Goal: Task Accomplishment & Management: Manage account settings

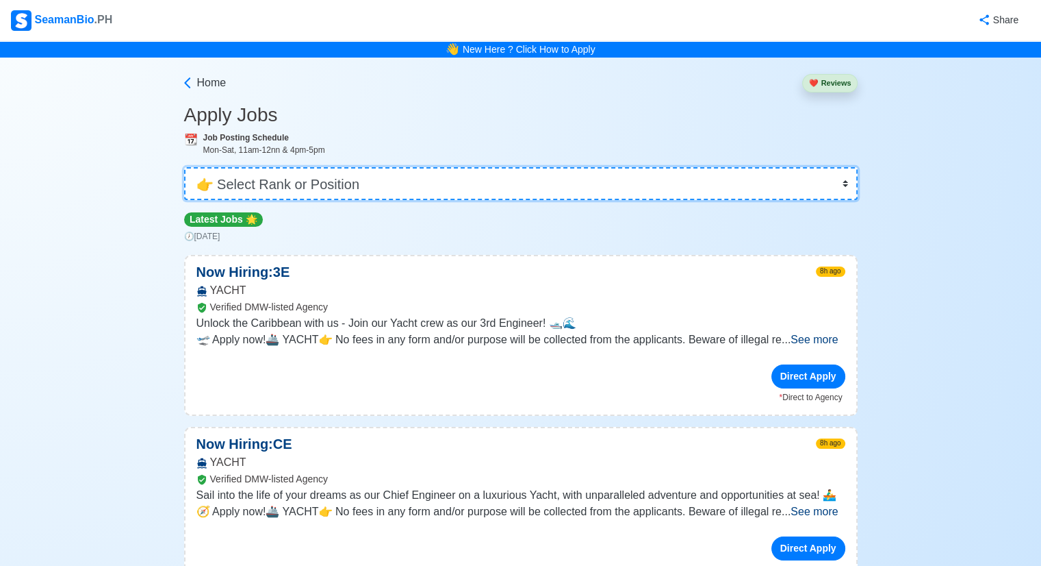
click at [846, 178] on select "👉 Select Rank or Position Master Chief Officer 2nd Officer 3rd Officer Junior O…" at bounding box center [521, 183] width 674 height 33
select select "2nd Engineer"
click at [186, 167] on select "👉 Select Rank or Position Master Chief Officer 2nd Officer 3rd Officer Junior O…" at bounding box center [521, 183] width 674 height 33
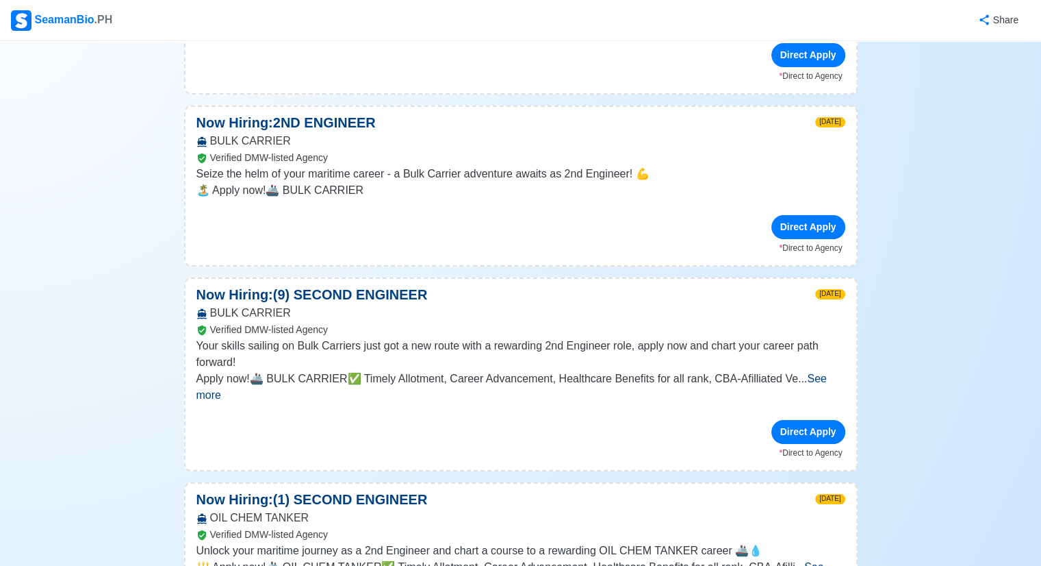
scroll to position [685, 0]
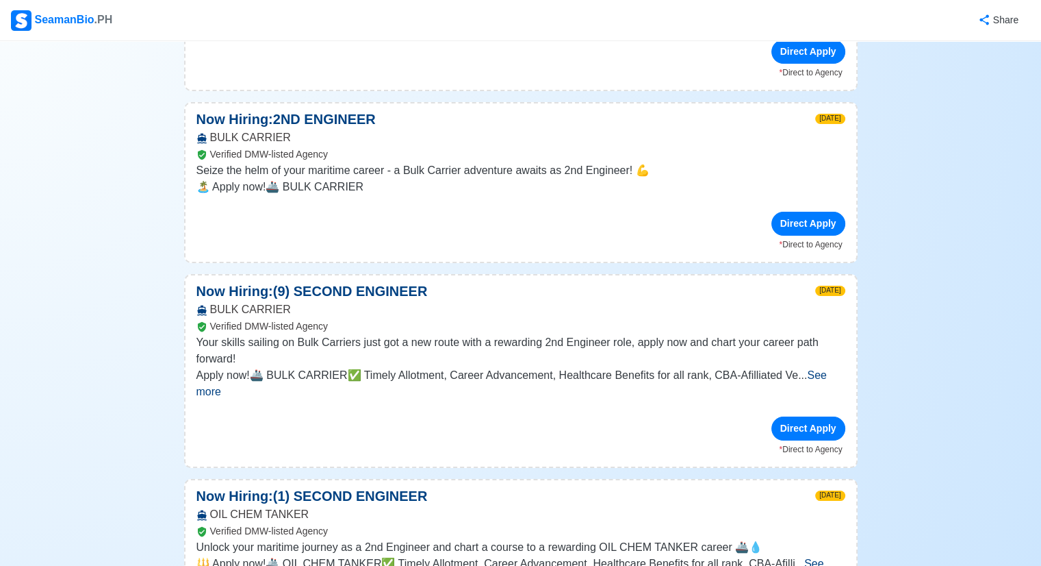
click at [827, 372] on span "See more" at bounding box center [511, 383] width 631 height 28
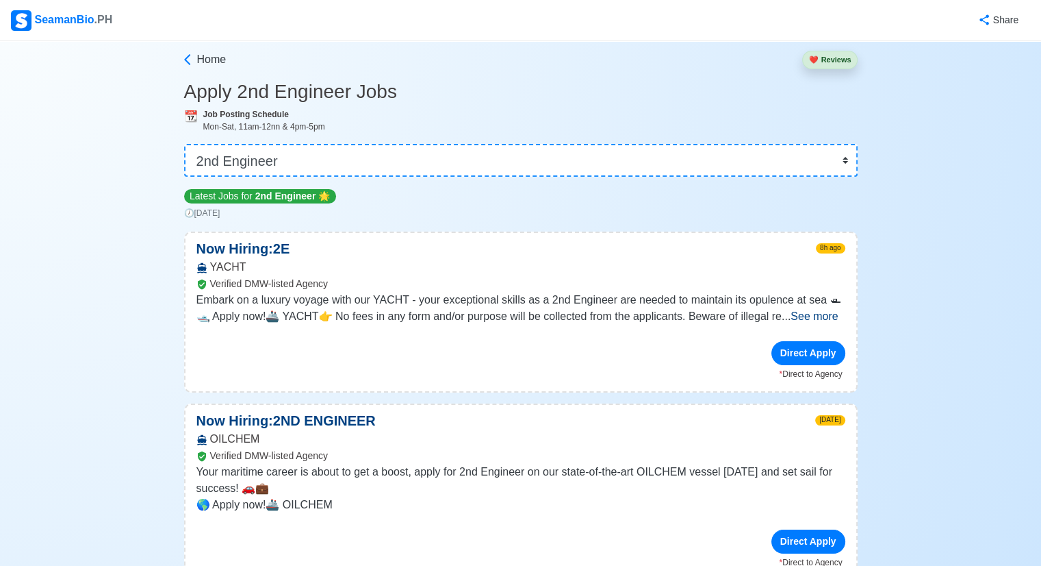
scroll to position [0, 0]
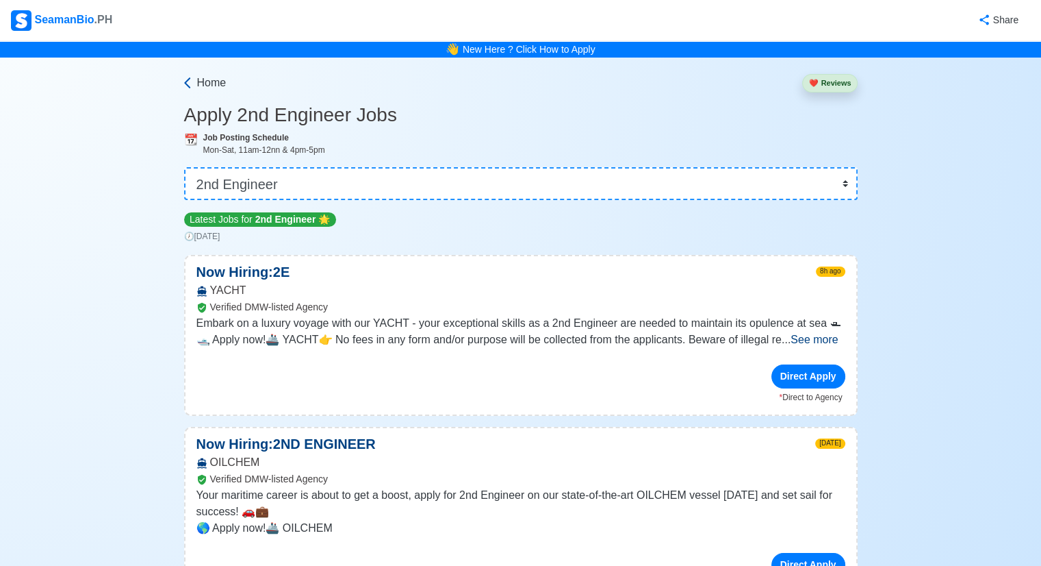
click at [215, 80] on span "Home" at bounding box center [211, 83] width 29 height 16
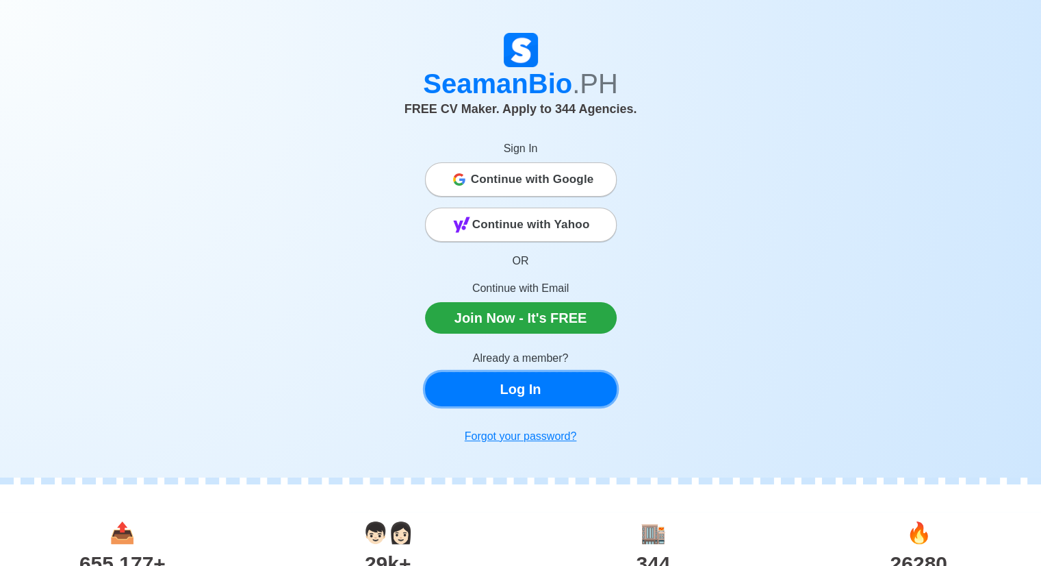
click at [496, 385] on link "Log In" at bounding box center [521, 389] width 192 height 34
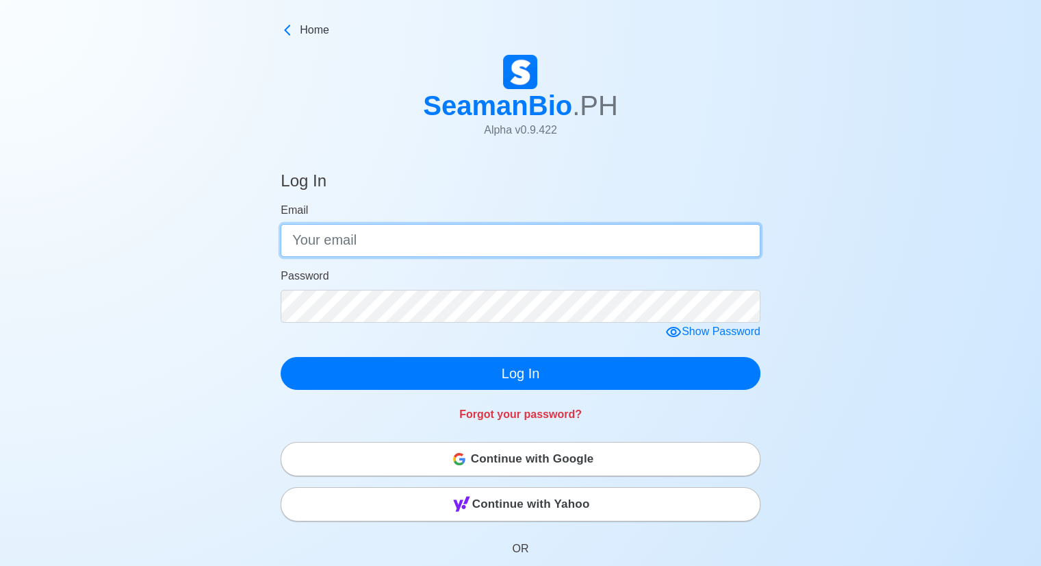
type input "[EMAIL_ADDRESS][DOMAIN_NAME]"
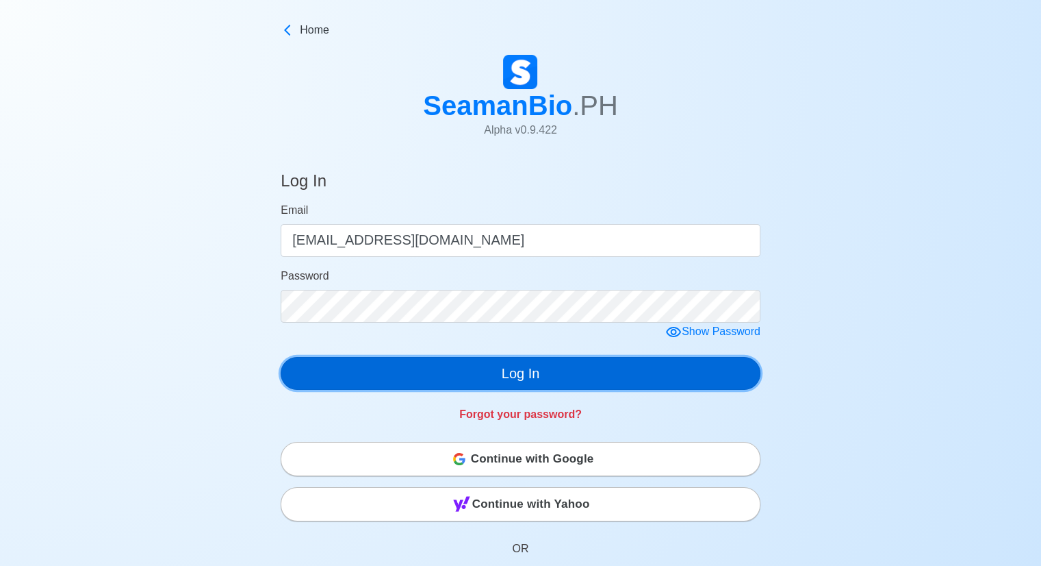
click at [510, 375] on button "Log In" at bounding box center [521, 373] width 480 height 33
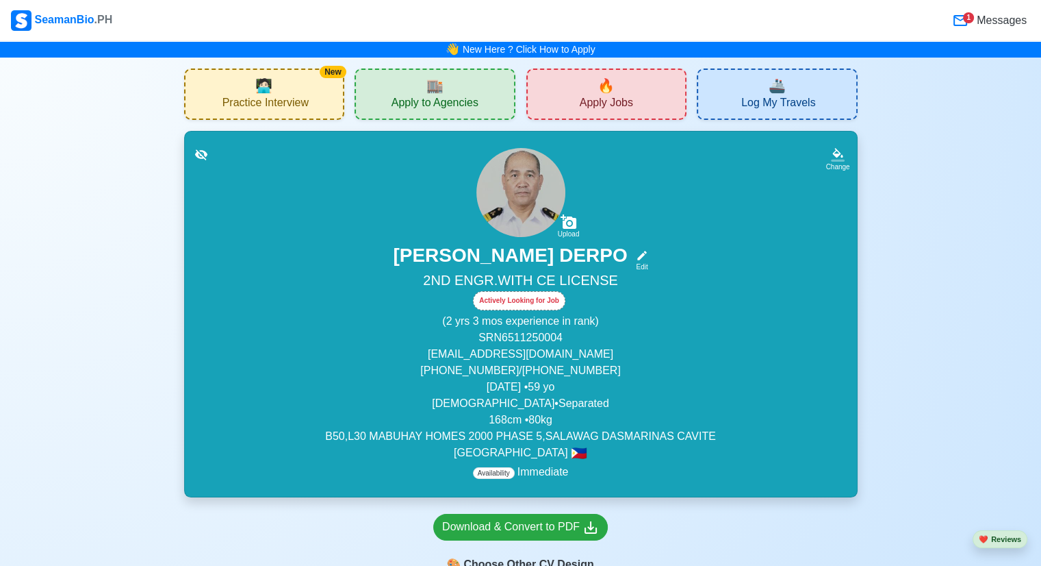
click at [602, 110] on span "Apply Jobs" at bounding box center [606, 104] width 53 height 17
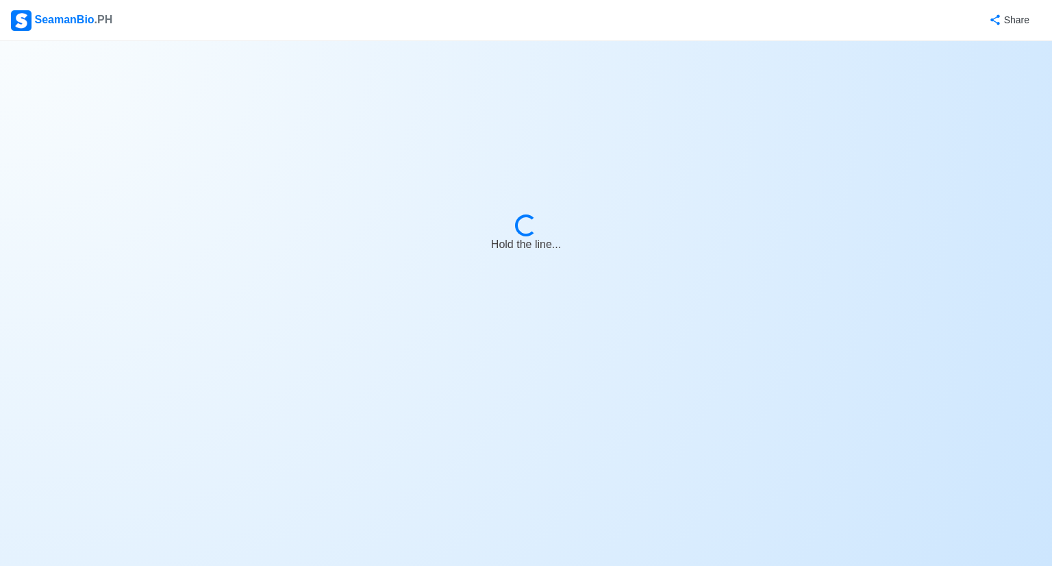
select select "2nd Engineer"
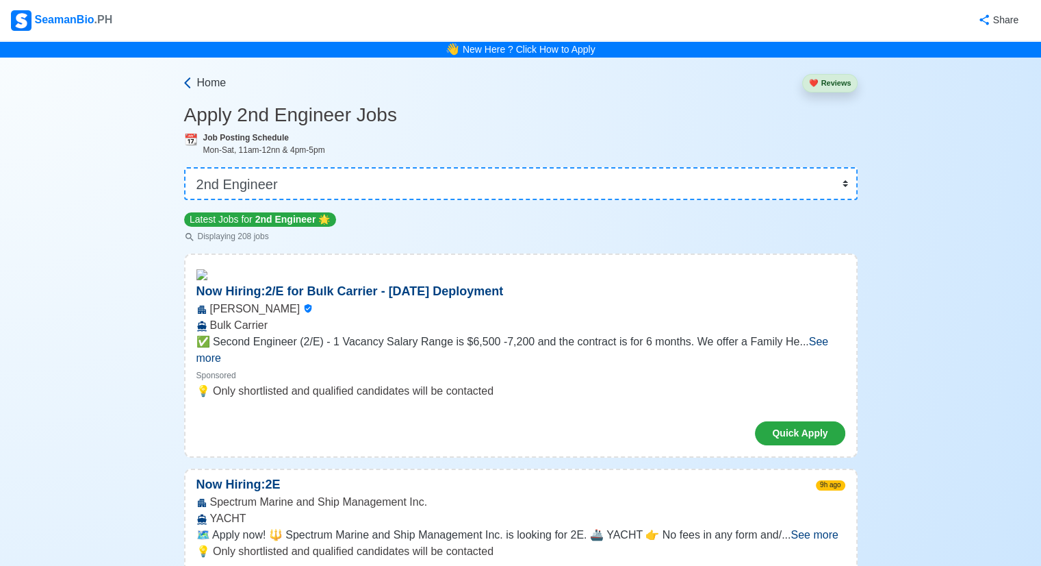
click at [197, 86] on span "Home" at bounding box center [211, 83] width 29 height 16
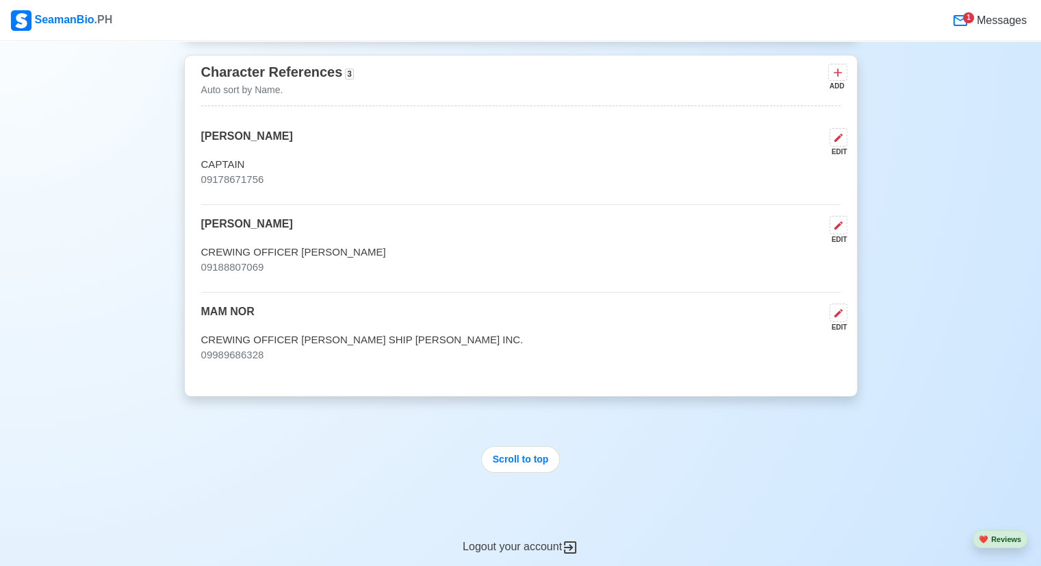
scroll to position [9310, 0]
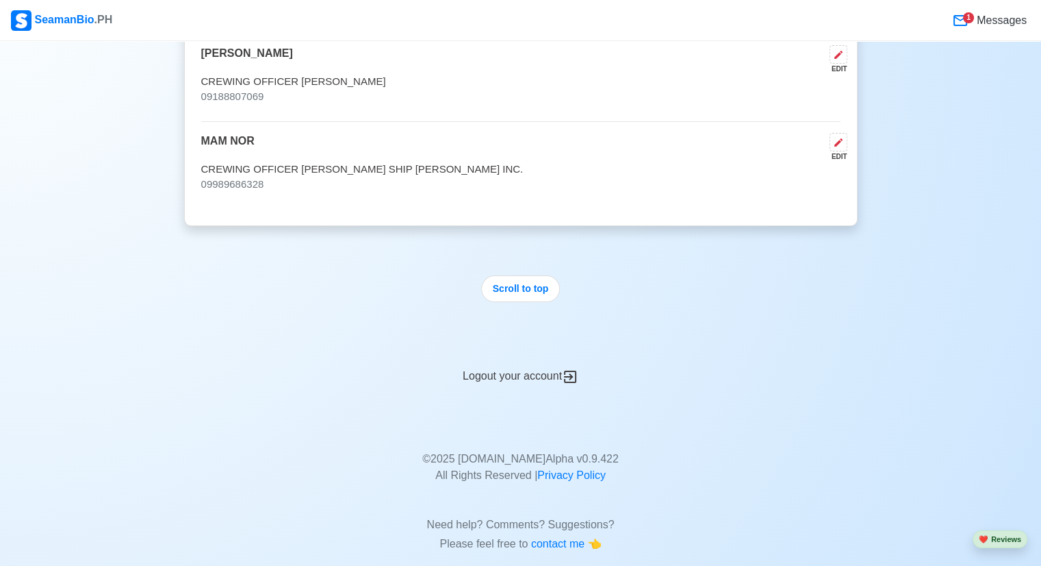
click at [555, 354] on div "Logout your account" at bounding box center [521, 368] width 674 height 34
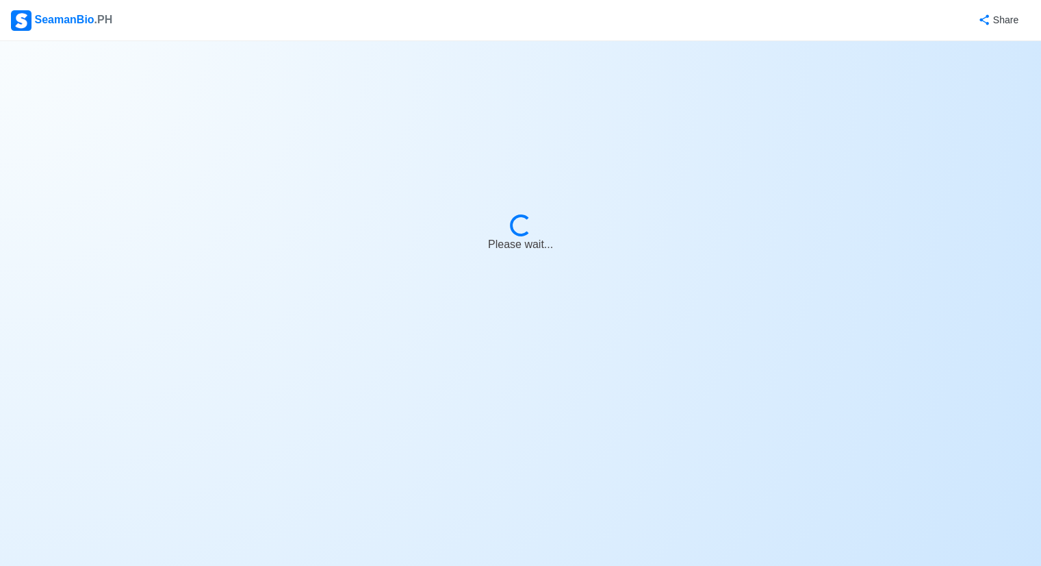
select select "2nd Engineer"
